Goal: Task Accomplishment & Management: Manage account settings

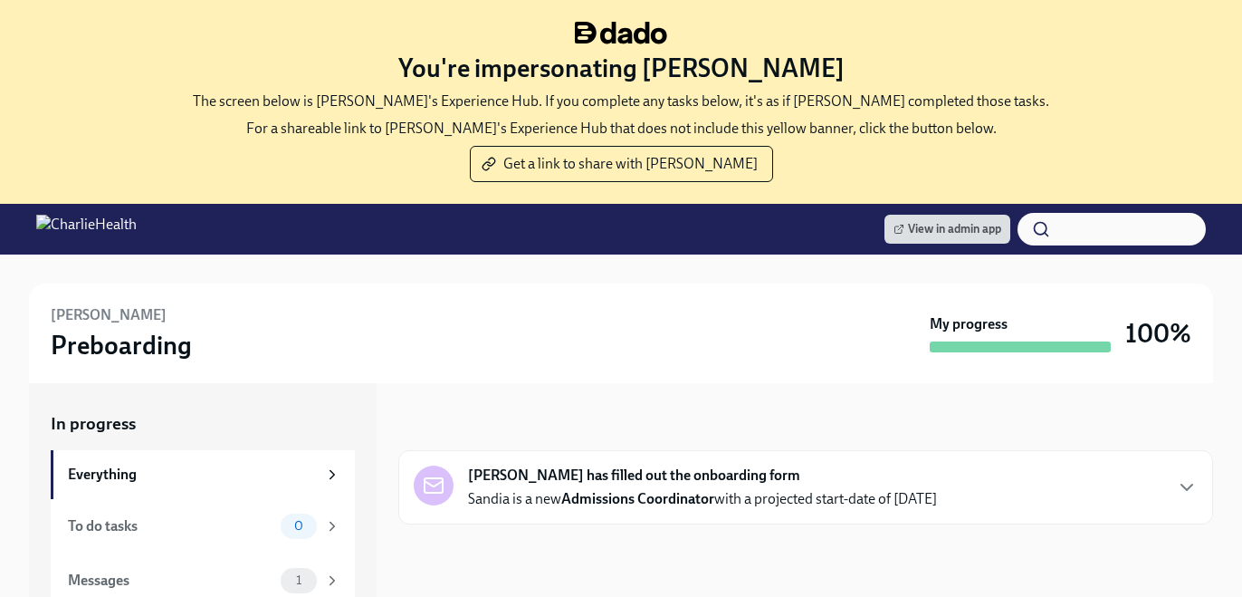
scroll to position [226, 0]
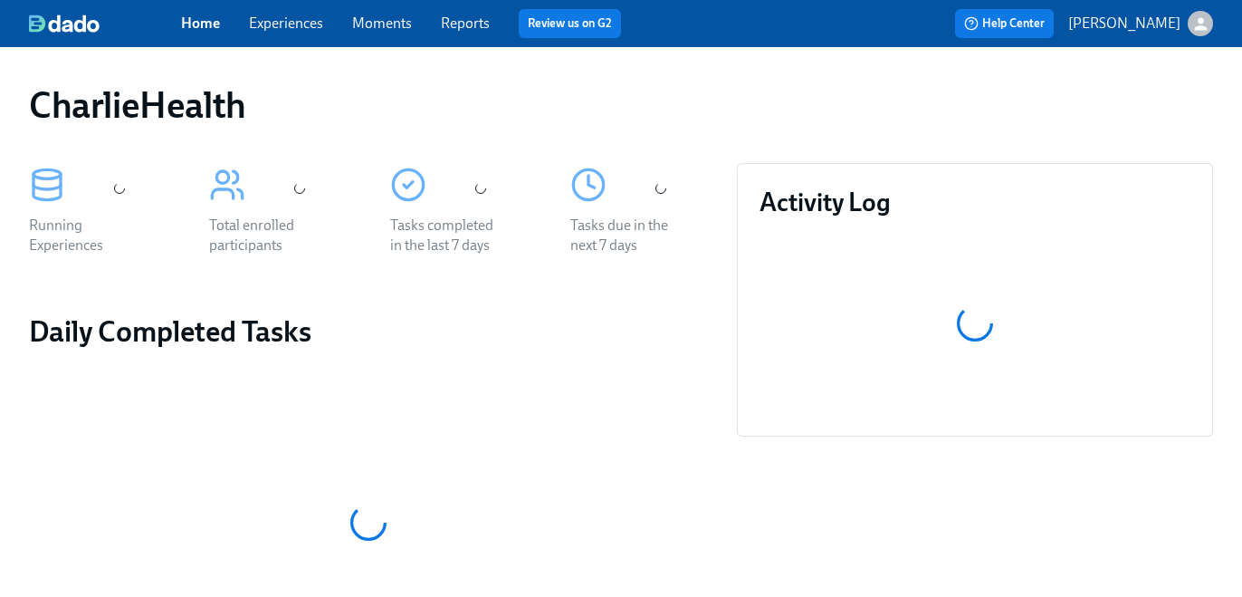
click at [311, 21] on link "Experiences" at bounding box center [286, 22] width 74 height 17
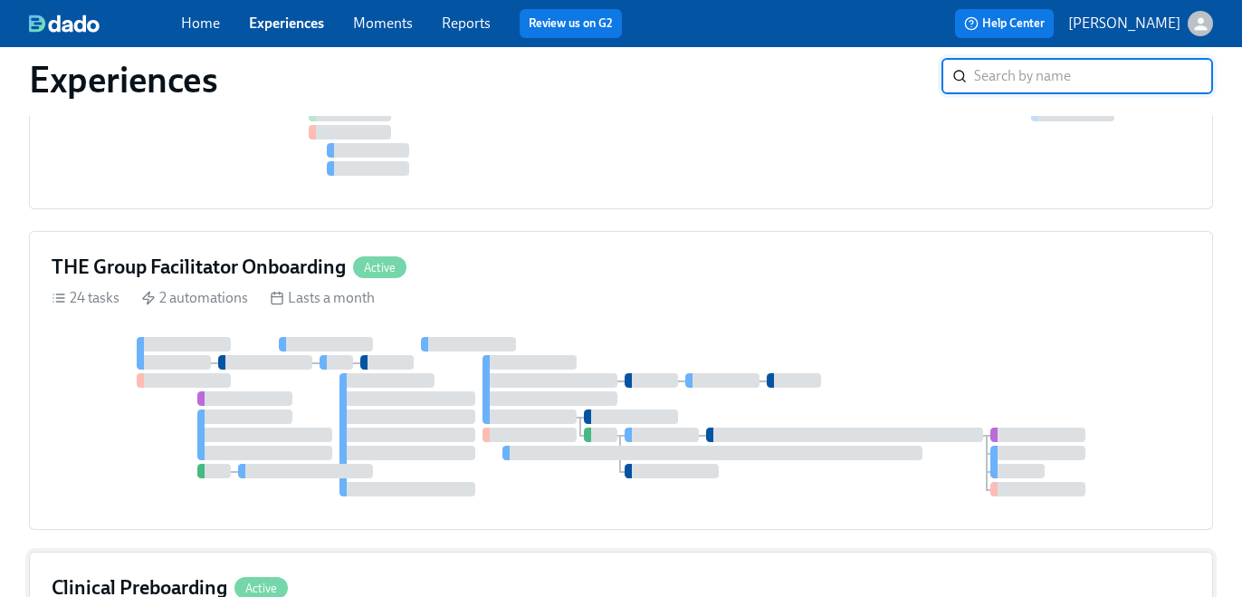
scroll to position [943, 0]
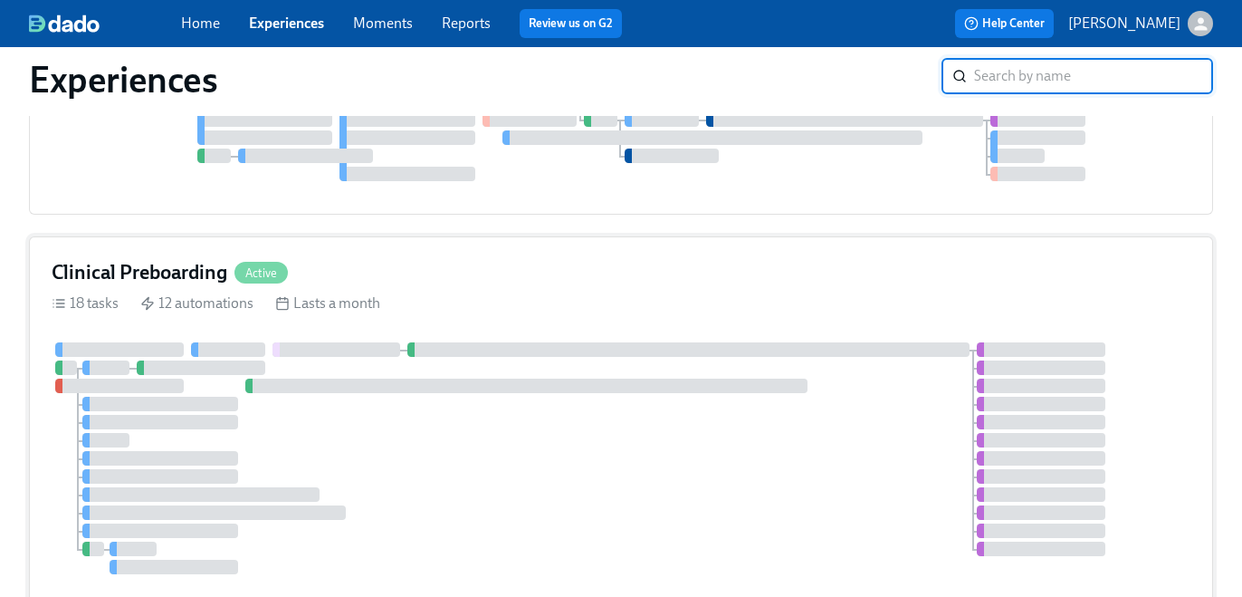
click at [762, 317] on div "Clinical Preboarding Active 18 tasks 12 automations Lasts a month" at bounding box center [621, 421] width 1184 height 371
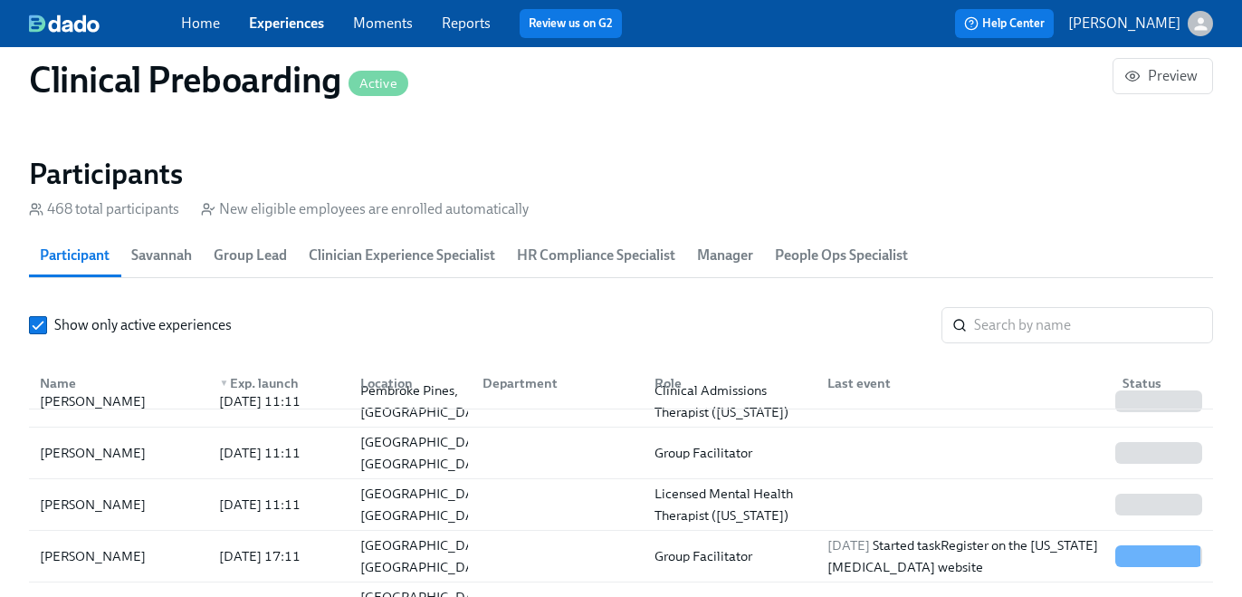
scroll to position [65, 0]
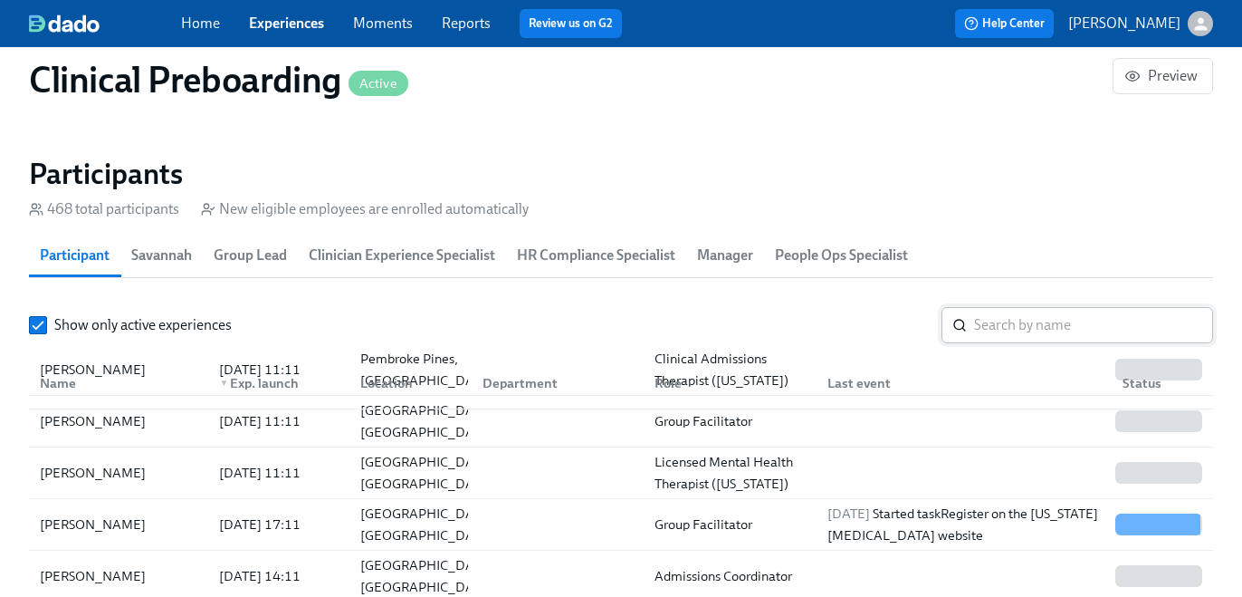
click at [990, 314] on input "search" at bounding box center [1093, 325] width 239 height 36
paste input "Kanecia Thomas"
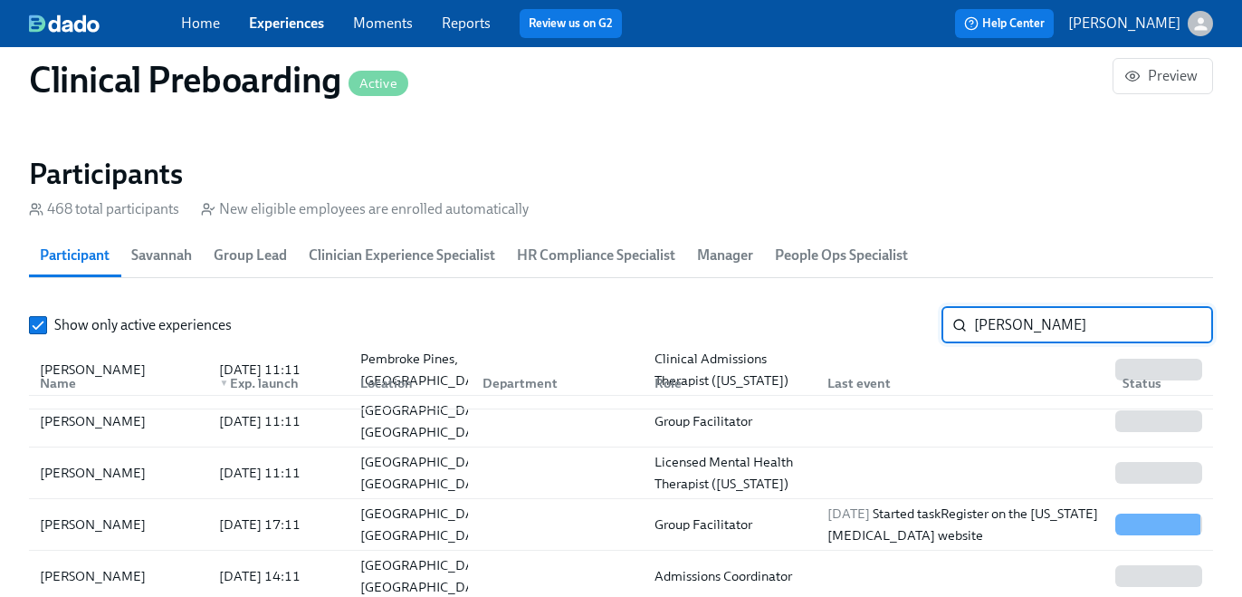
type input "Kanecia Thomas"
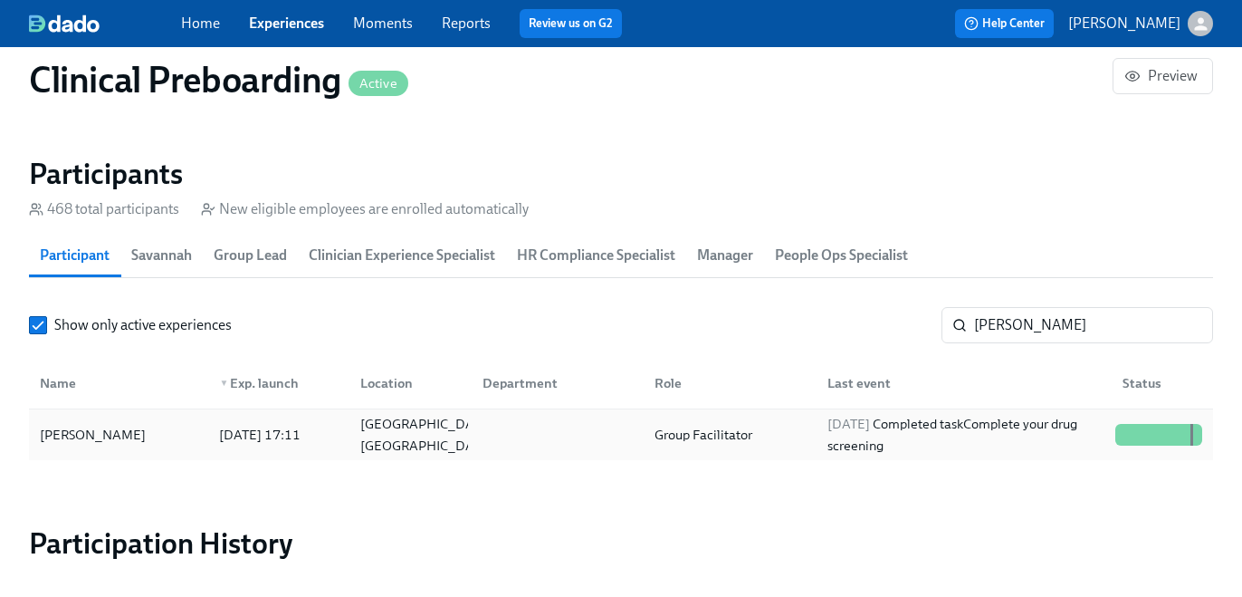
click at [935, 440] on div "2025/10/01 Completed task Complete your drug screening" at bounding box center [964, 434] width 288 height 43
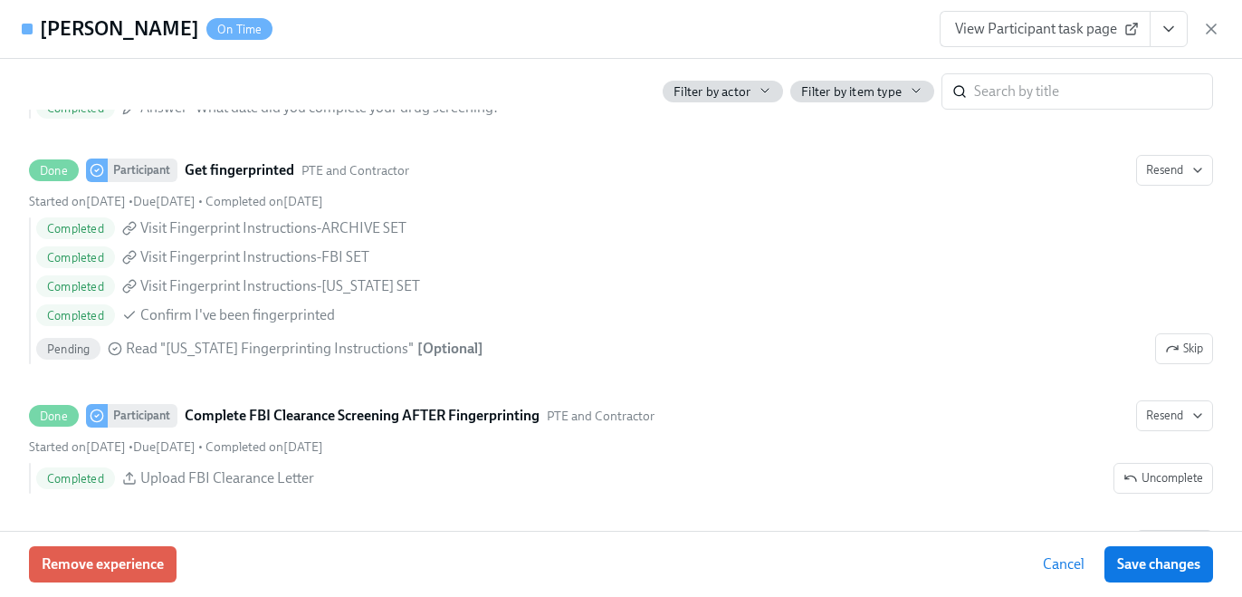
scroll to position [2936, 0]
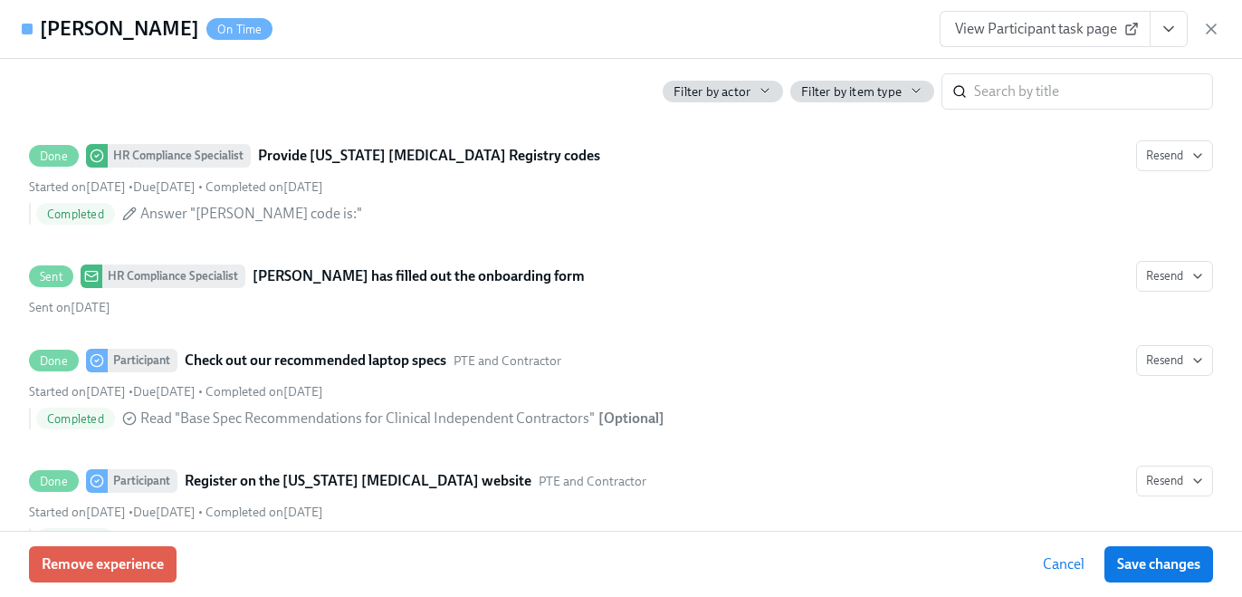
click at [1173, 27] on icon "View task page" at bounding box center [1168, 29] width 9 height 5
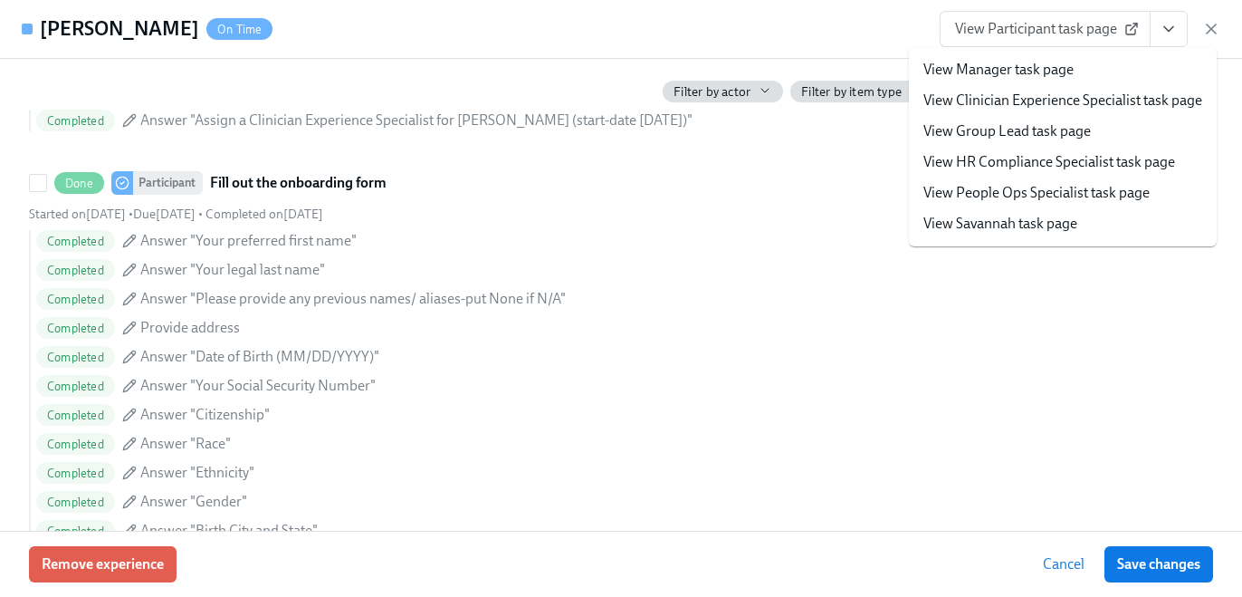
scroll to position [1057, 0]
